Goal: Communication & Community: Answer question/provide support

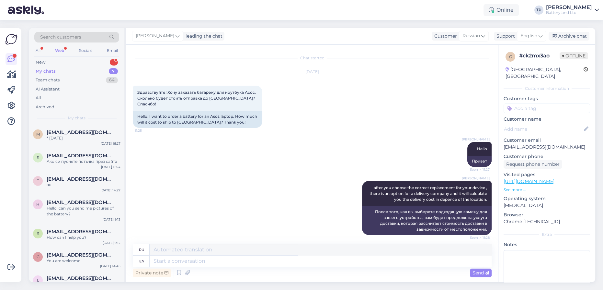
scroll to position [1562, 0]
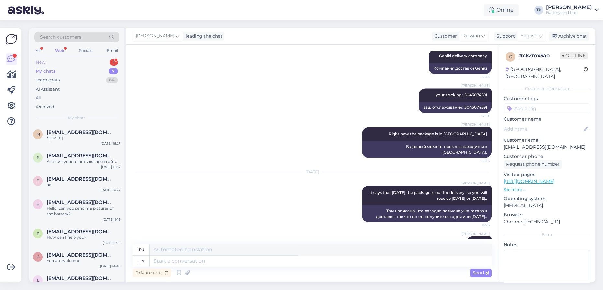
click at [102, 63] on div "New 1" at bounding box center [76, 62] width 85 height 9
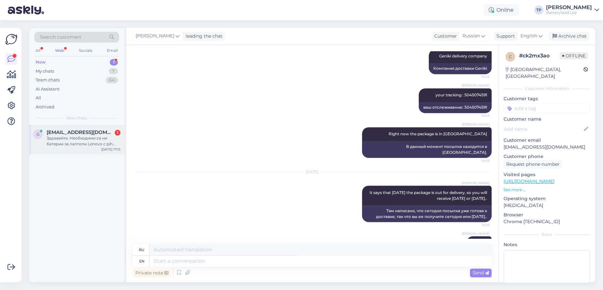
click at [86, 140] on div "Здравейте. Необходими са ни батерии за лаптопи Lenovo с p/n 45N1128. Виждам, че…" at bounding box center [84, 141] width 74 height 12
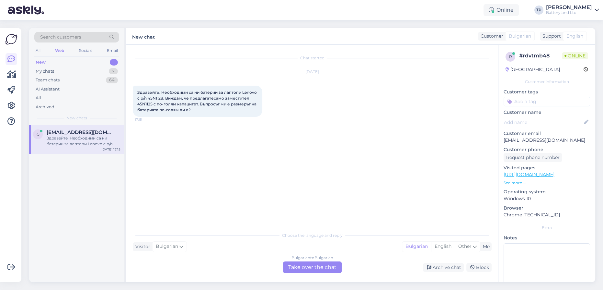
click at [300, 265] on div "Bulgarian to Bulgarian Take over the chat" at bounding box center [312, 267] width 59 height 12
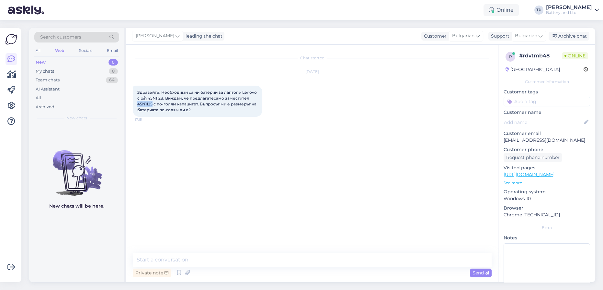
drag, startPoint x: 152, startPoint y: 103, endPoint x: 136, endPoint y: 103, distance: 16.2
click at [136, 103] on div "Здравейте. Необходими са ни батерии за лаптопи Lenovo с p/n 45N1128. Виждам, че…" at bounding box center [198, 101] width 130 height 31
copy span "45N1125"
click at [222, 260] on textarea at bounding box center [312, 260] width 359 height 14
type textarea "Z"
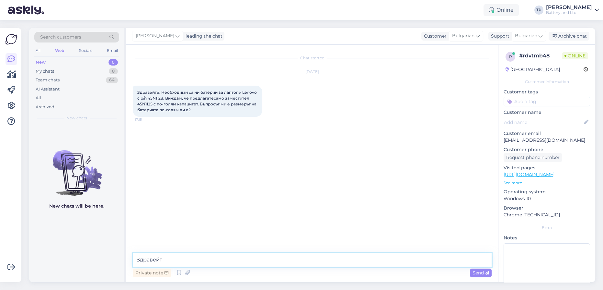
type textarea "Здравейте"
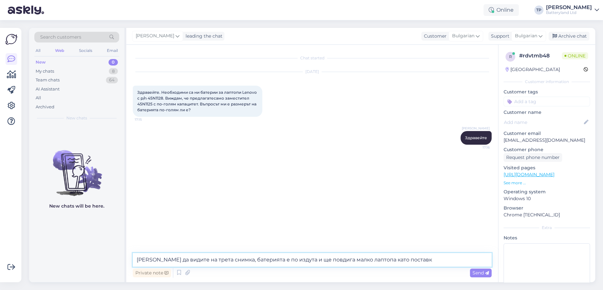
type textarea "[PERSON_NAME] да видите на трета снимка, батерията е по издута и ще повдига мал…"
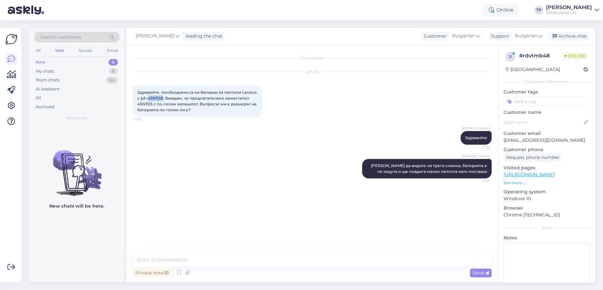
drag, startPoint x: 149, startPoint y: 97, endPoint x: 162, endPoint y: 97, distance: 13.0
click at [162, 97] on span "Здравейте. Необходими са ни батерии за лаптопи Lenovo с p/n 45N1128. Виждам, че…" at bounding box center [197, 101] width 121 height 22
copy span "45N1128"
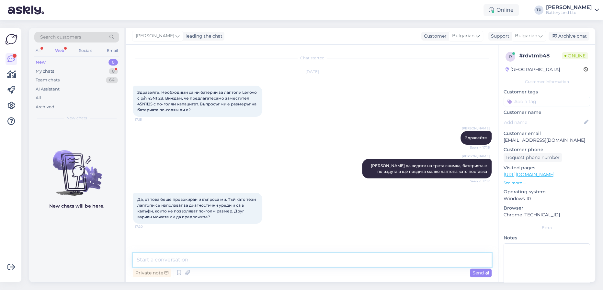
click at [186, 257] on textarea at bounding box center [312, 260] width 359 height 14
drag, startPoint x: 195, startPoint y: 206, endPoint x: 235, endPoint y: 63, distance: 148.7
click at [195, 205] on span "Да, от това беше провокиран и въпроса ми. Тъй като тези лаптопи се използват за…" at bounding box center [197, 208] width 120 height 22
click at [200, 258] on textarea at bounding box center [312, 260] width 359 height 14
type textarea "Ноемалният вариант от 2200 mAh при на се спрян от продажба"
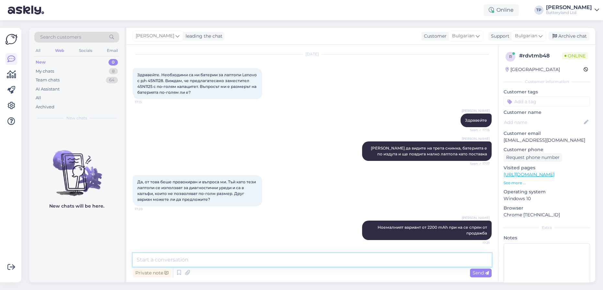
paste textarea "[URL][DOMAIN_NAME]"
type textarea "[URL][DOMAIN_NAME]"
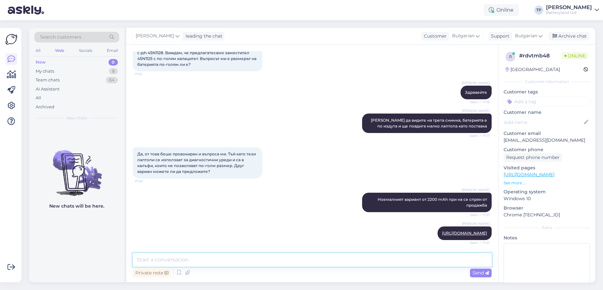
click at [196, 262] on textarea at bounding box center [312, 260] width 359 height 14
type textarea "Ако държите на по малката се предлага от други търговци в [GEOGRAPHIC_DATA]"
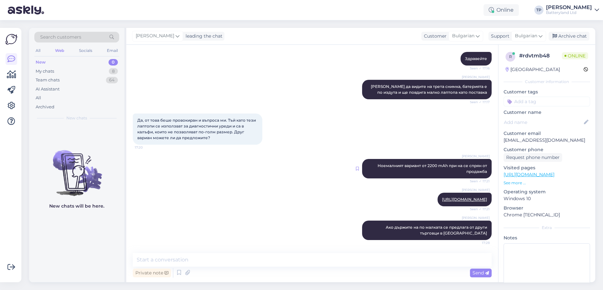
click at [356, 166] on icon at bounding box center [357, 168] width 3 height 4
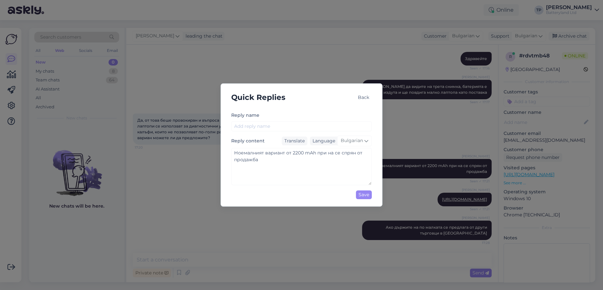
click at [365, 97] on div "Back" at bounding box center [363, 97] width 17 height 9
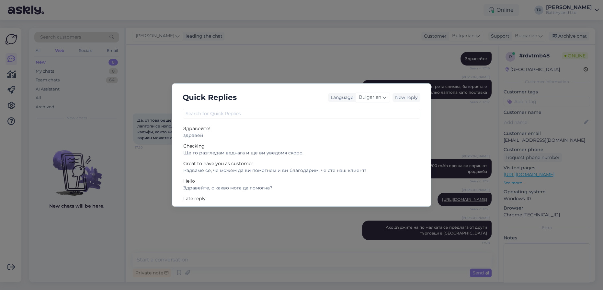
click at [243, 68] on div "Quick Replies Language Bulgarian New reply Здравейте! здравей Checking Ще го ра…" at bounding box center [301, 145] width 603 height 290
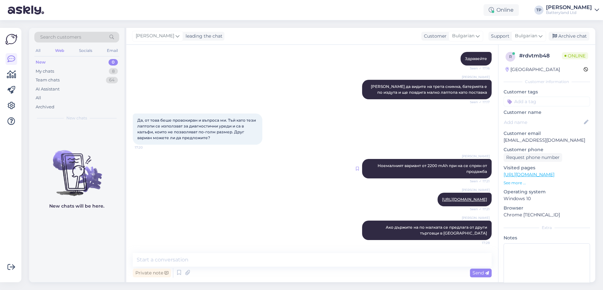
click at [356, 166] on icon at bounding box center [357, 168] width 3 height 4
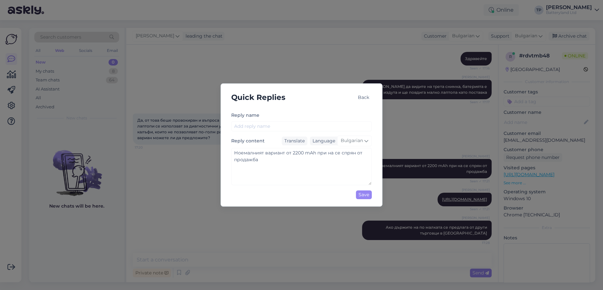
click at [363, 96] on div "Back" at bounding box center [363, 97] width 17 height 9
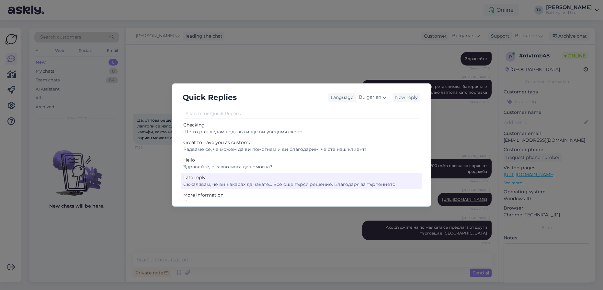
scroll to position [46, 0]
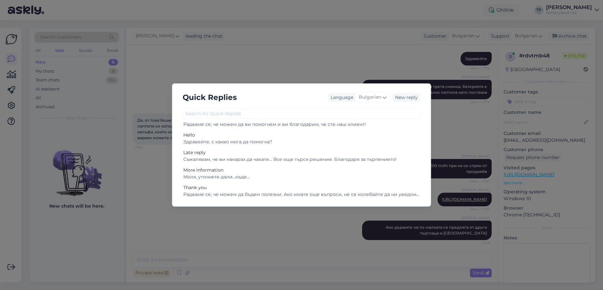
click at [306, 58] on div "Quick Replies Language Bulgarian New reply Здравейте! здравей Checking Ще го ра…" at bounding box center [301, 145] width 603 height 290
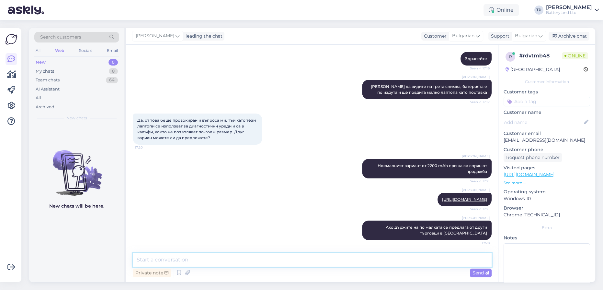
click at [196, 259] on textarea at bounding box center [312, 260] width 359 height 14
click at [583, 121] on icon at bounding box center [586, 122] width 7 height 7
click at [419, 132] on div "Да, от това беше провокиран и въпроса ми. Тъй като тези лаптопи се използват за…" at bounding box center [312, 128] width 359 height 45
drag, startPoint x: 479, startPoint y: 164, endPoint x: 428, endPoint y: 134, distance: 59.2
click at [428, 134] on div "Да, от това беше провокиран и въпроса ми. Тъй като тези лаптопи се използват за…" at bounding box center [312, 128] width 359 height 45
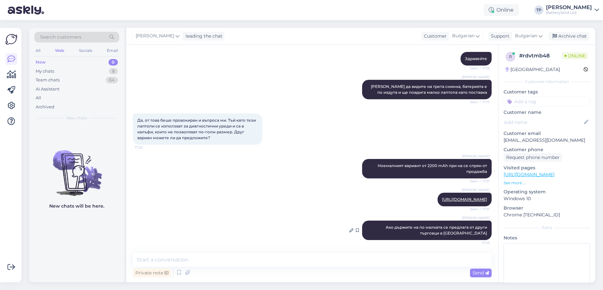
scroll to position [85, 0]
click at [75, 73] on div "My chats 8" at bounding box center [76, 71] width 85 height 9
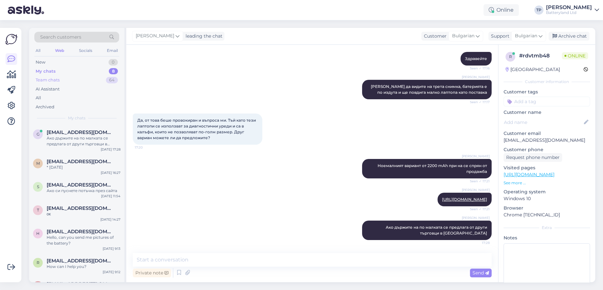
click at [75, 83] on div "Team chats 64" at bounding box center [76, 79] width 85 height 9
